Goal: Navigation & Orientation: Understand site structure

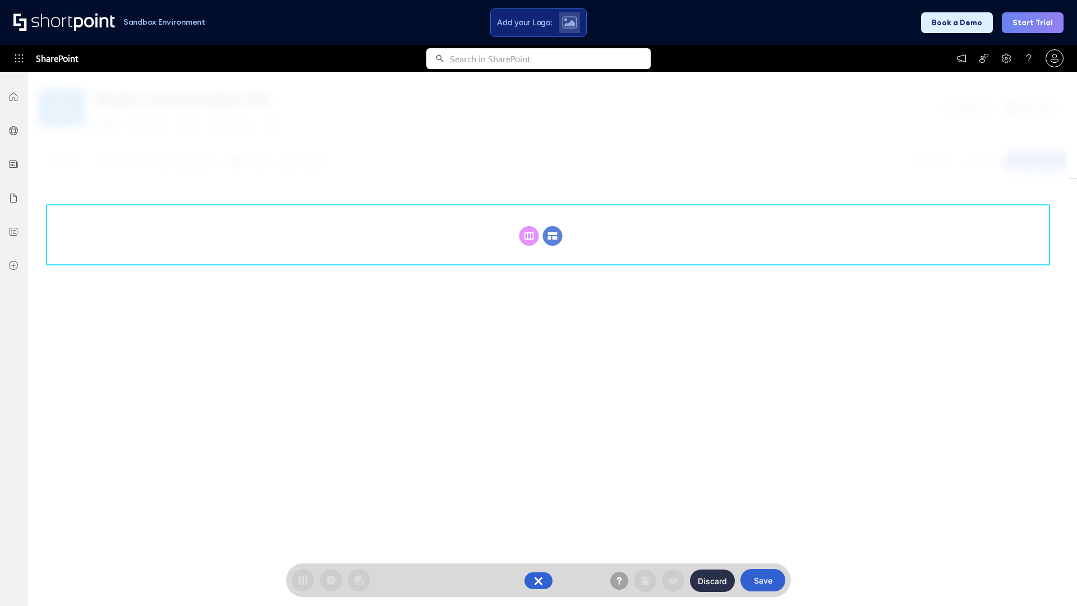
click at [553, 236] on circle at bounding box center [553, 236] width 20 height 20
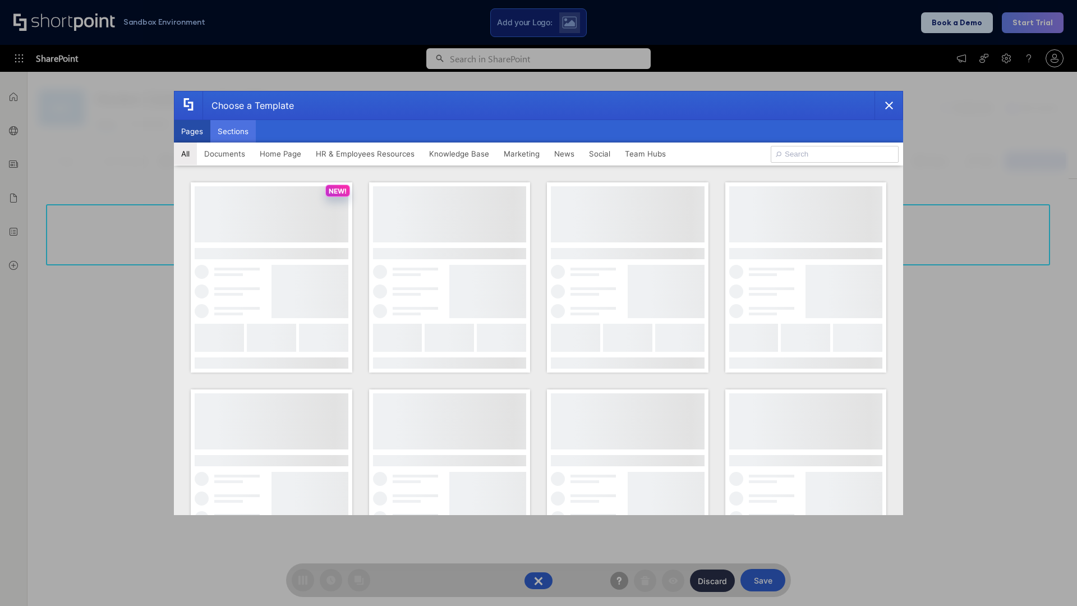
click at [233, 131] on button "Sections" at bounding box center [232, 131] width 45 height 22
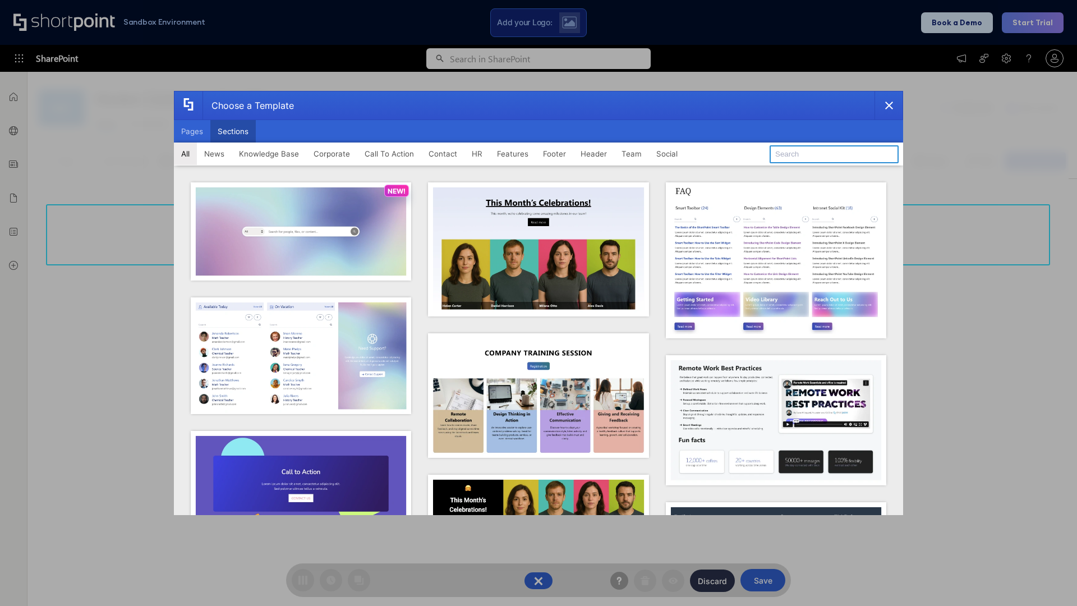
type input "Search"
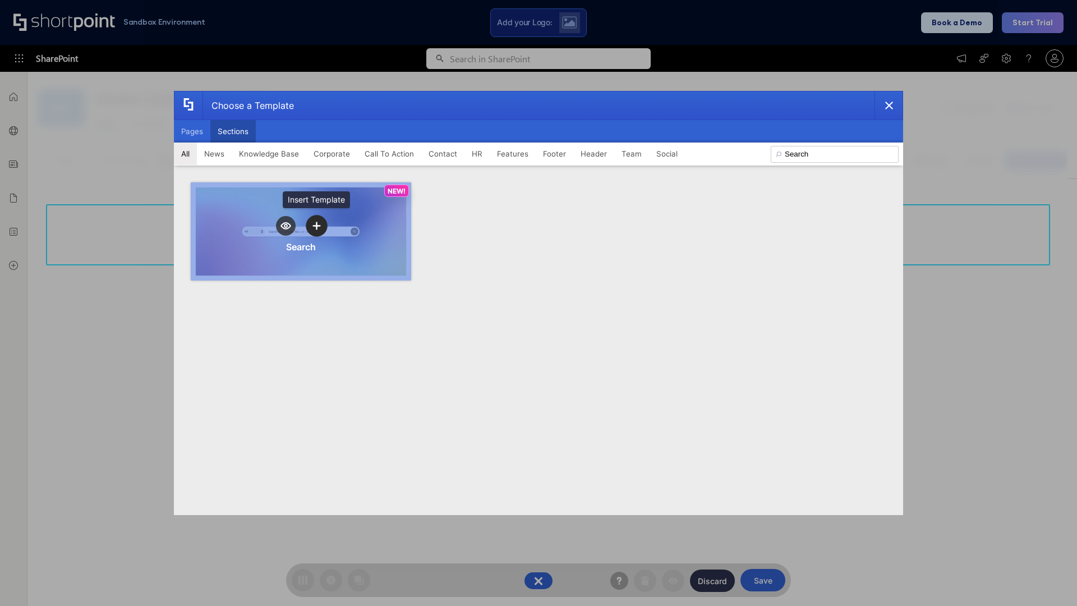
click at [316, 226] on icon "template selector" at bounding box center [317, 226] width 8 height 8
